Goal: Task Accomplishment & Management: Use online tool/utility

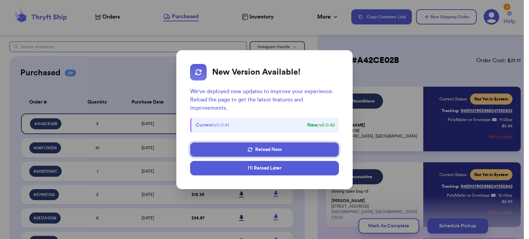
click at [266, 169] on button "I'll Reload Later" at bounding box center [264, 168] width 149 height 14
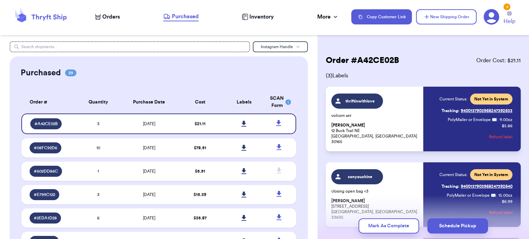
click at [41, 19] on icon at bounding box center [40, 17] width 55 height 19
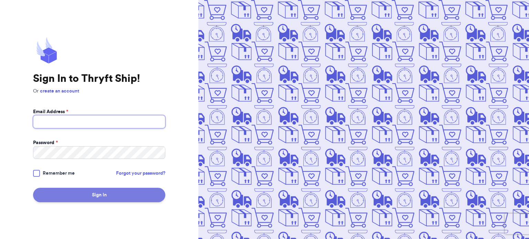
type input "[EMAIL_ADDRESS][DOMAIN_NAME]"
click at [73, 196] on button "Sign In" at bounding box center [99, 195] width 132 height 14
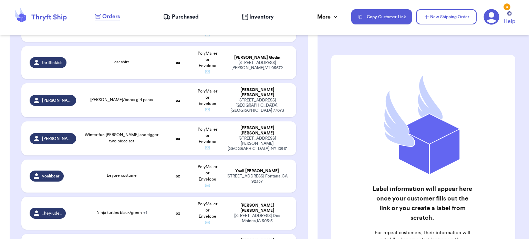
scroll to position [303, 0]
click at [93, 137] on div "Winter fun [PERSON_NAME] and tigger two piece set" at bounding box center [121, 138] width 74 height 12
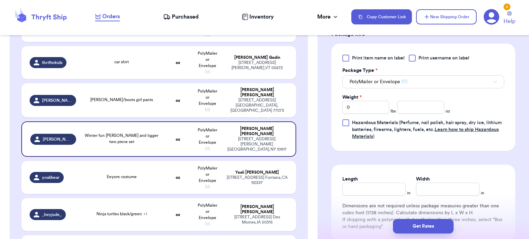
scroll to position [301, 0]
click at [411, 106] on input "number" at bounding box center [420, 107] width 47 height 13
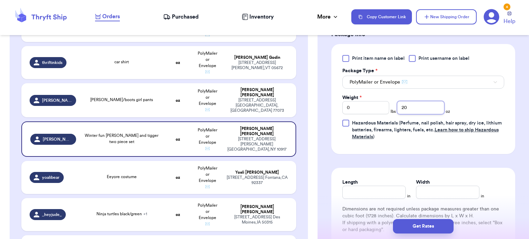
type input "20"
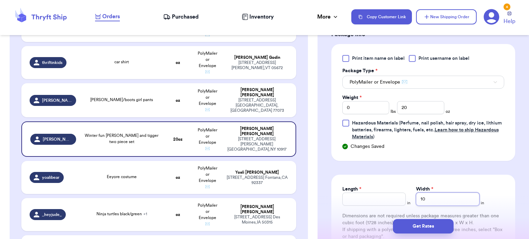
type input "10"
click at [379, 199] on input "Length *" at bounding box center [373, 199] width 63 height 13
type input "14"
click at [412, 227] on button "Get Rates" at bounding box center [423, 226] width 61 height 14
type input "1"
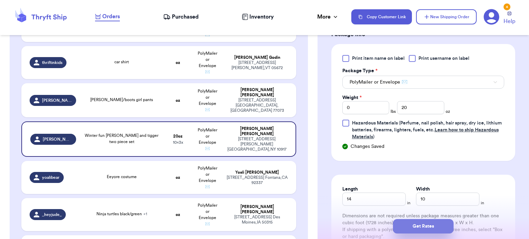
type input "4"
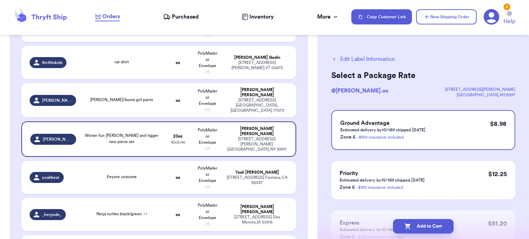
click at [412, 227] on button "Add to Cart" at bounding box center [423, 226] width 61 height 14
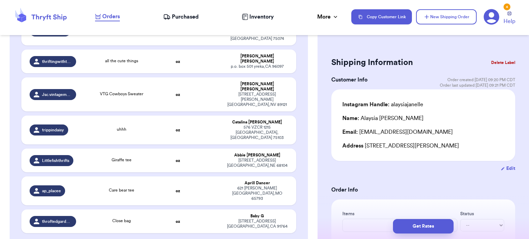
scroll to position [910, 0]
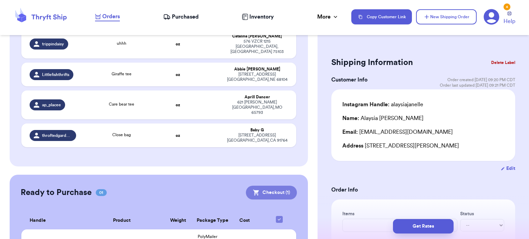
click at [263, 186] on button "Checkout ( 1 )" at bounding box center [271, 193] width 51 height 14
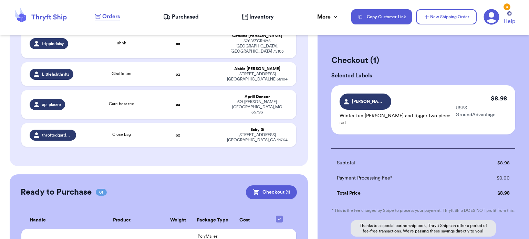
scroll to position [70, 0]
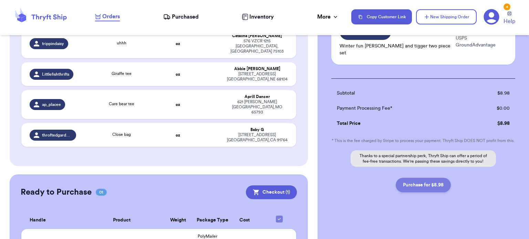
click at [422, 184] on button "Purchase for $8.98" at bounding box center [423, 185] width 55 height 14
checkbox input "false"
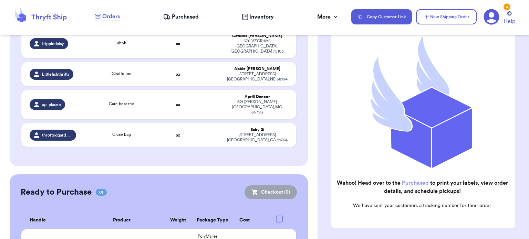
checkbox input "true"
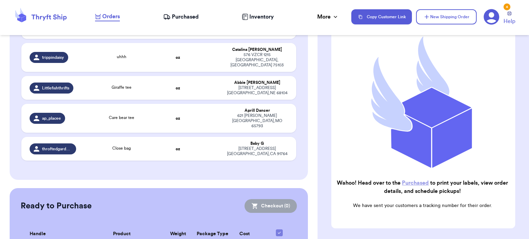
click at [181, 22] on nav "Orders Purchased Inventory More Stats Completed Orders Payments Payouts Copy Cu…" at bounding box center [308, 17] width 441 height 23
click at [180, 15] on span "Purchased" at bounding box center [185, 17] width 27 height 8
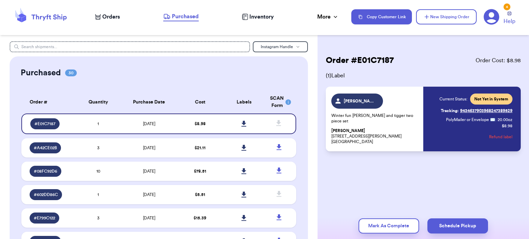
click at [388, 129] on p "[PERSON_NAME] [STREET_ADDRESS][PERSON_NAME] [GEOGRAPHIC_DATA], [GEOGRAPHIC_DATA…" at bounding box center [375, 136] width 88 height 17
click at [241, 125] on icon at bounding box center [243, 124] width 5 height 6
